Goal: Find specific page/section

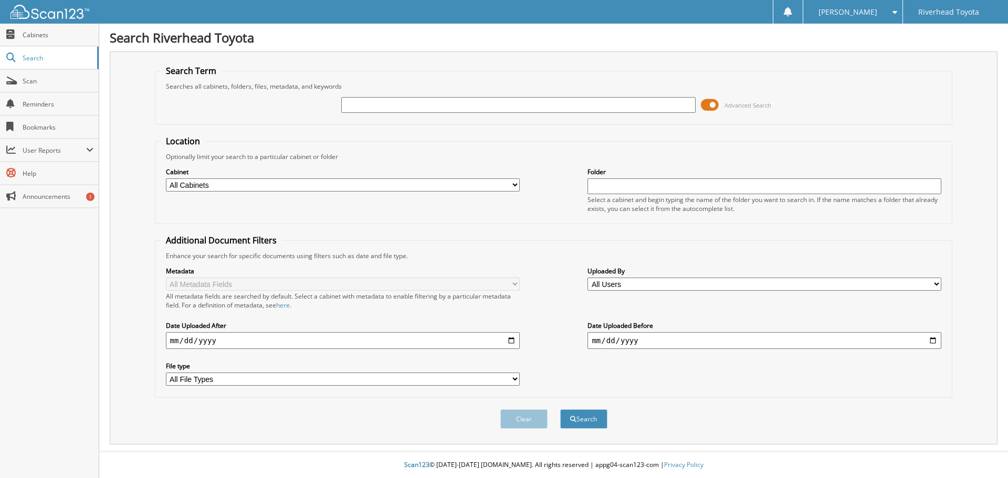
click at [710, 104] on span at bounding box center [710, 105] width 18 height 16
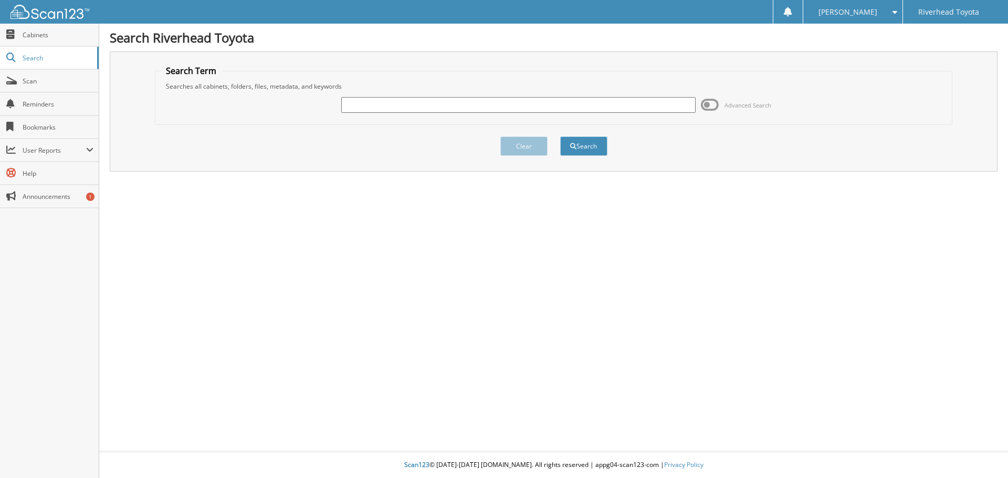
click at [395, 100] on input "text" at bounding box center [518, 105] width 354 height 16
type input "19857"
click at [560, 137] on button "Search" at bounding box center [583, 146] width 47 height 19
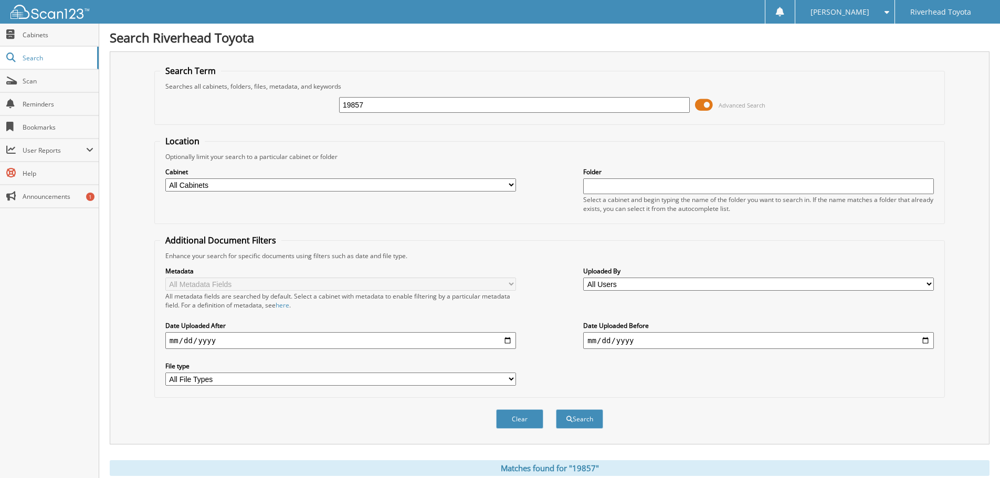
click at [702, 100] on span at bounding box center [704, 105] width 18 height 16
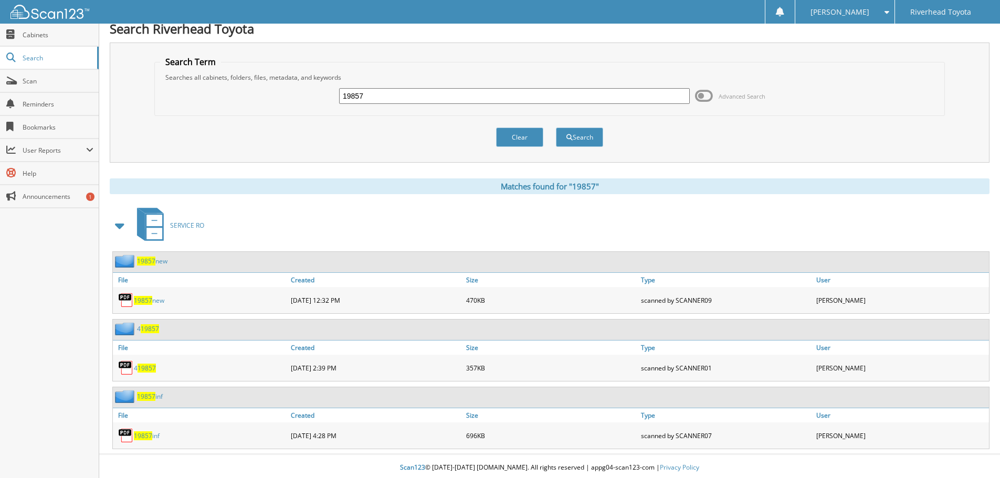
scroll to position [12, 0]
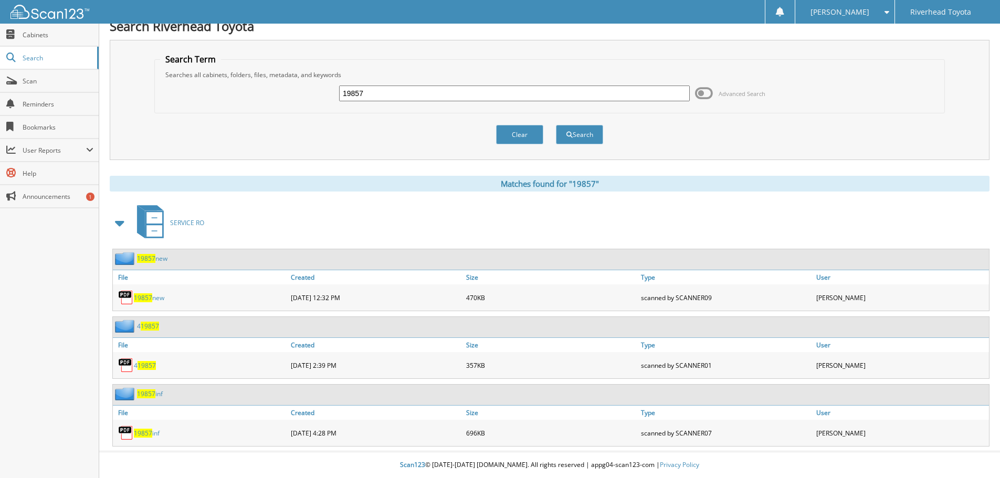
click at [144, 435] on span "19857" at bounding box center [143, 433] width 18 height 9
